Goal: Information Seeking & Learning: Learn about a topic

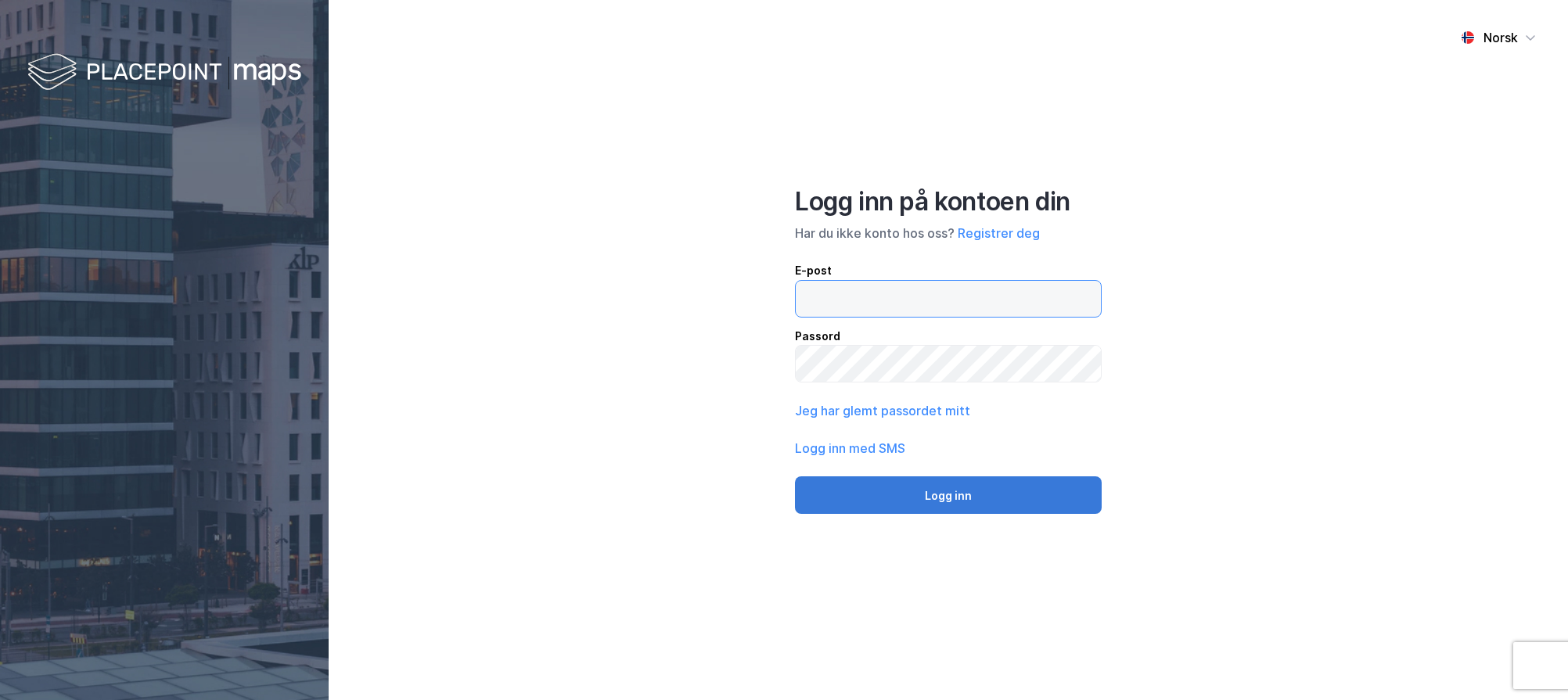
type input "[PERSON_NAME][EMAIL_ADDRESS][DOMAIN_NAME]"
click at [935, 494] on button "Logg inn" at bounding box center [949, 495] width 307 height 37
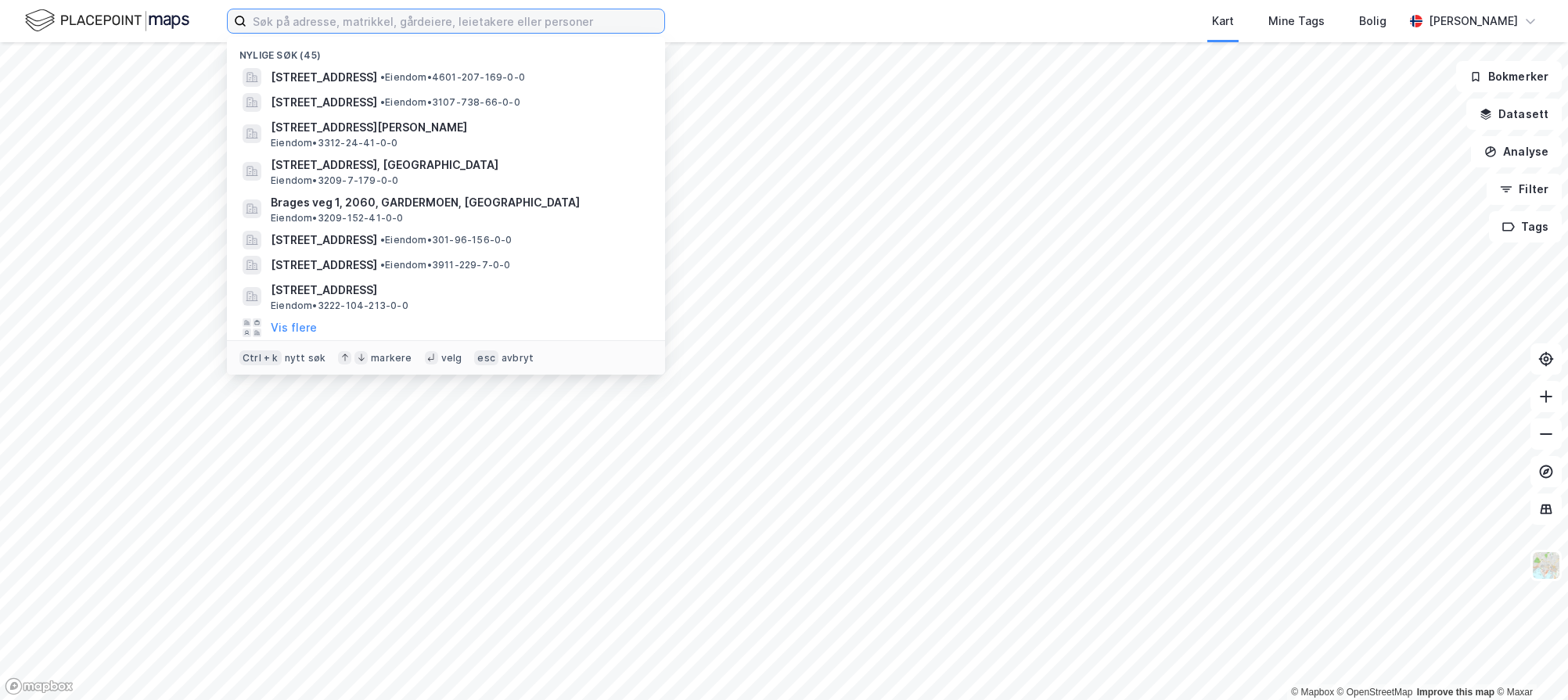
click at [267, 24] on input at bounding box center [455, 21] width 418 height 24
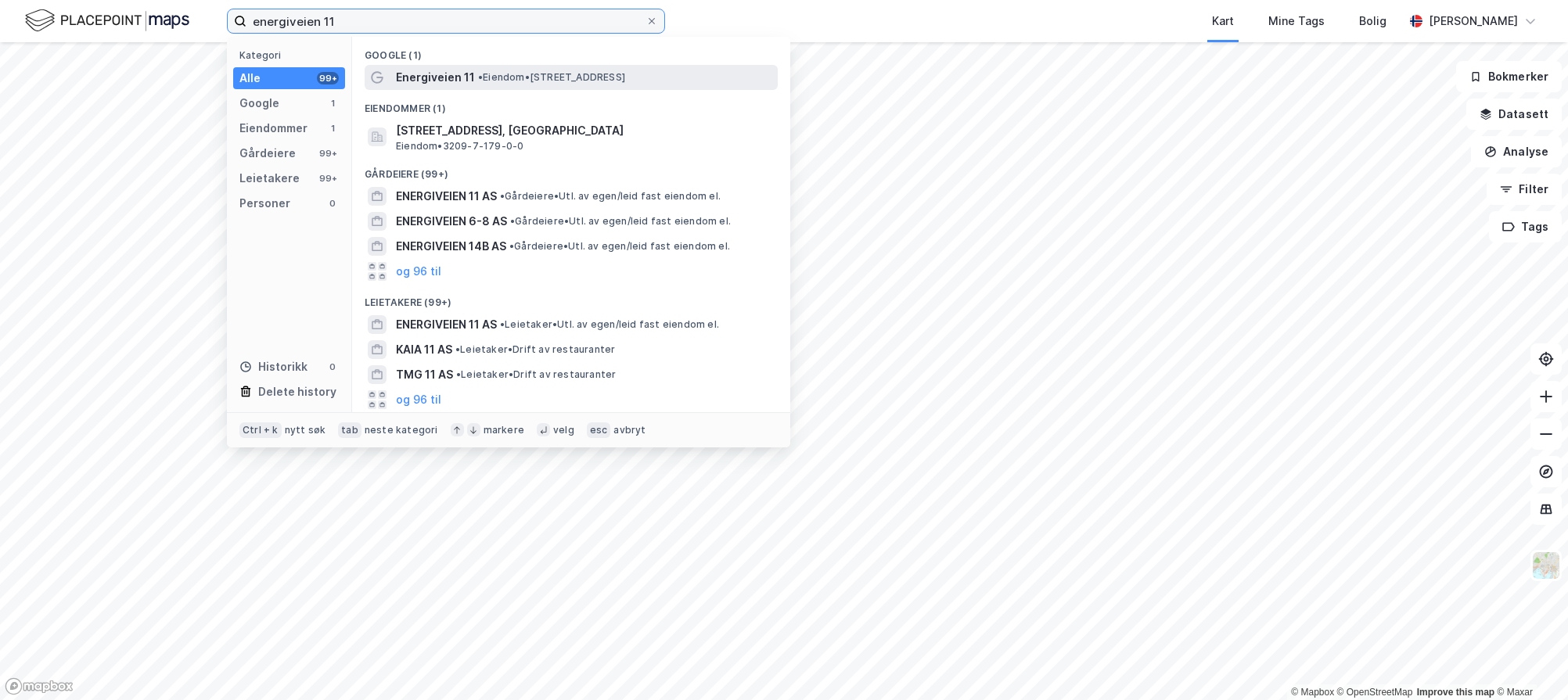
type input "energiveien 11"
click at [451, 81] on span "Energiveien 11" at bounding box center [435, 77] width 79 height 19
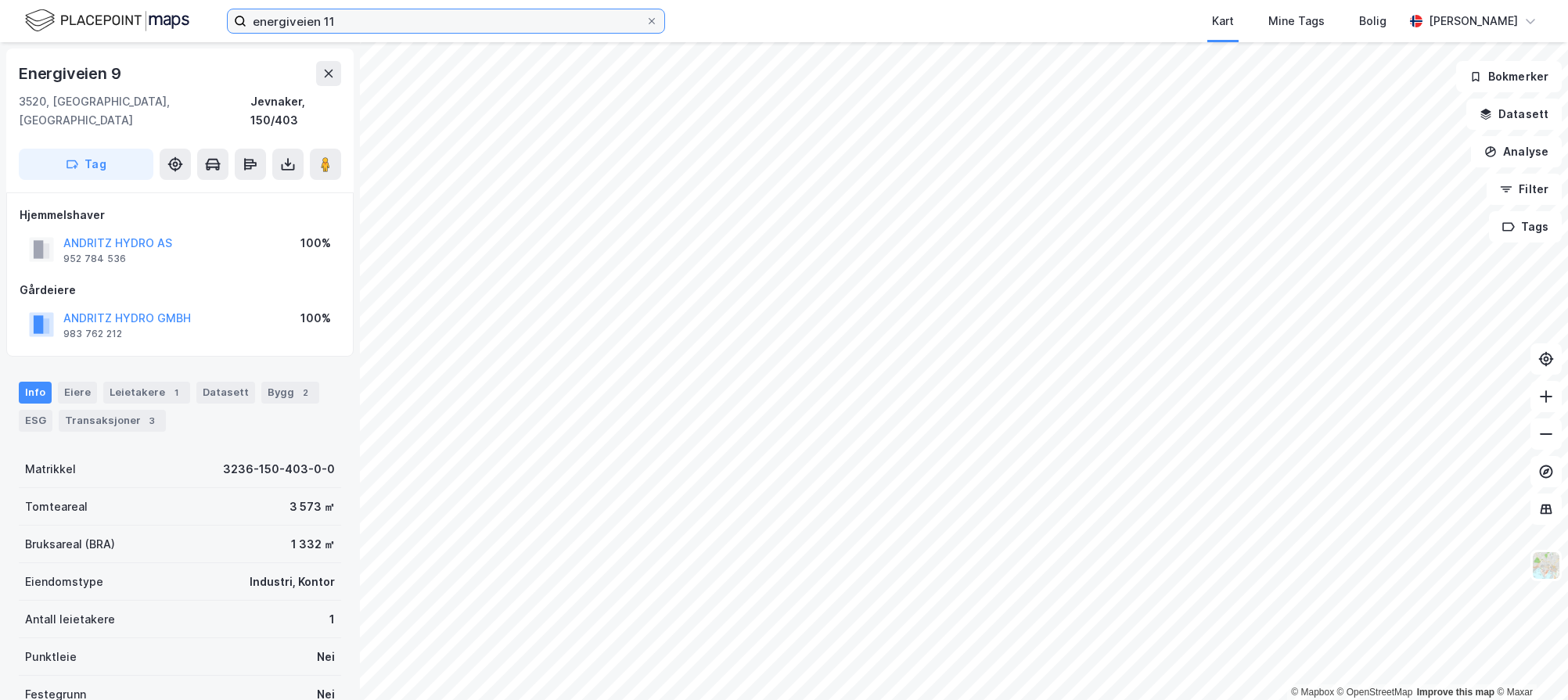
click at [332, 18] on input "energiveien 11" at bounding box center [446, 21] width 399 height 24
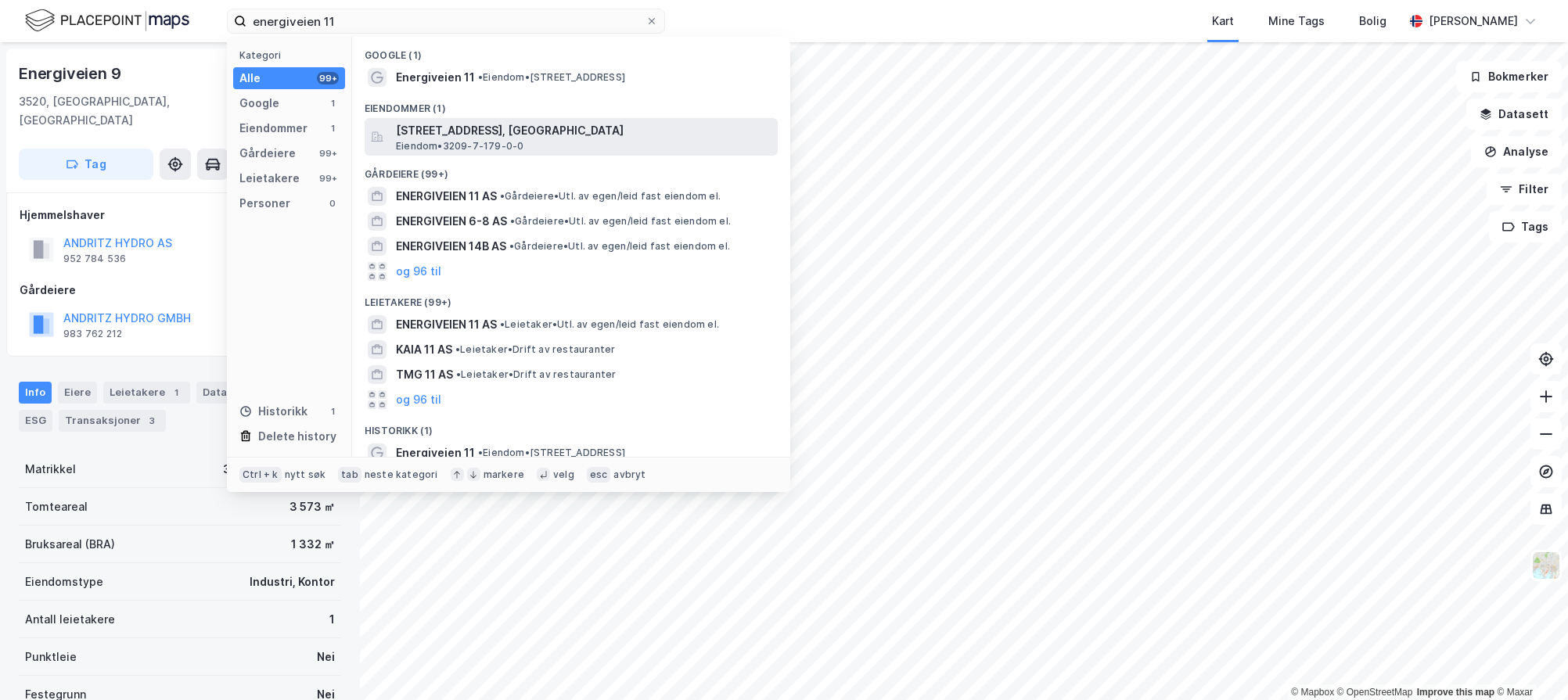
click at [430, 127] on span "[STREET_ADDRESS], [GEOGRAPHIC_DATA]" at bounding box center [583, 131] width 376 height 19
